Goal: Information Seeking & Learning: Learn about a topic

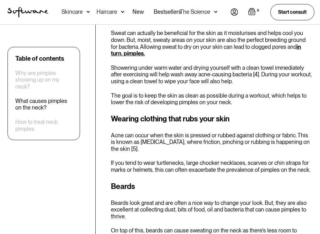
scroll to position [1191, 0]
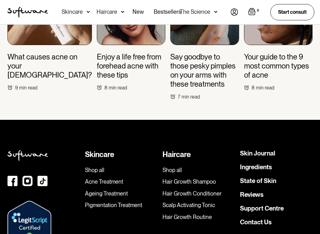
scroll to position [2162, 0]
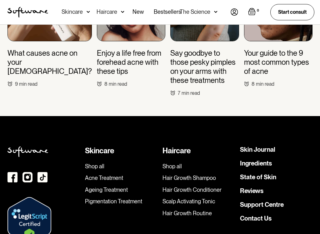
click at [119, 175] on link "Acne Treatment" at bounding box center [121, 178] width 73 height 7
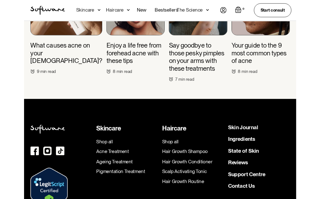
scroll to position [2180, 0]
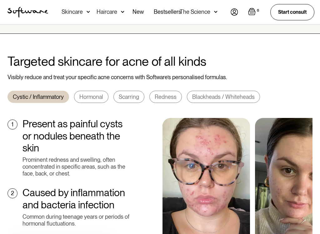
scroll to position [211, 0]
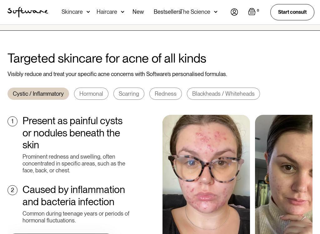
click at [259, 115] on img at bounding box center [299, 190] width 88 height 150
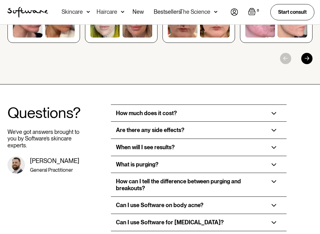
scroll to position [969, 0]
click at [283, 105] on div "How much does it cost?" at bounding box center [199, 113] width 176 height 17
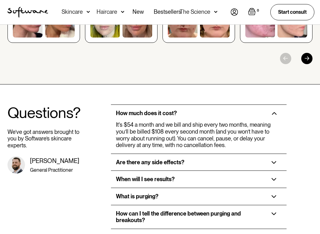
click at [277, 112] on img at bounding box center [274, 113] width 5 height 3
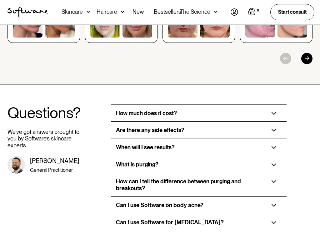
click at [275, 146] on img at bounding box center [274, 147] width 5 height 3
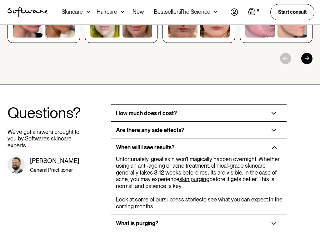
click at [282, 139] on div "When will I see results?" at bounding box center [199, 147] width 176 height 17
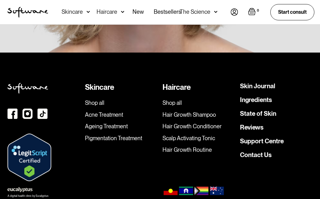
scroll to position [1419, 0]
